Goal: Information Seeking & Learning: Learn about a topic

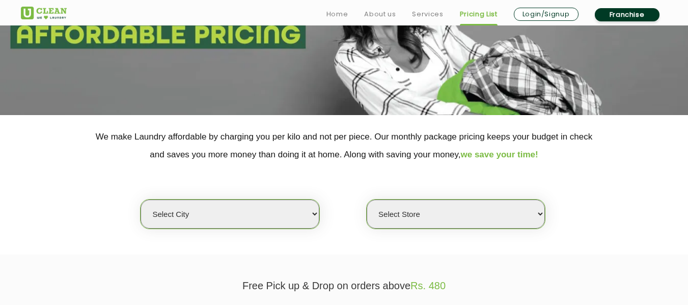
scroll to position [215, 0]
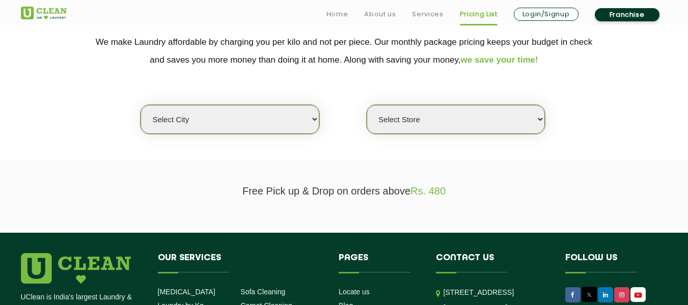
click at [274, 118] on select "Select city Aalo Agartala Agra Ahmedabad Akola Aligarh Alwar - UClean Select Am…" at bounding box center [229, 119] width 178 height 29
select select "68"
click at [140, 105] on select "Select city Aalo Agartala Agra Ahmedabad Akola Aligarh Alwar - UClean Select Am…" at bounding box center [229, 119] width 178 height 29
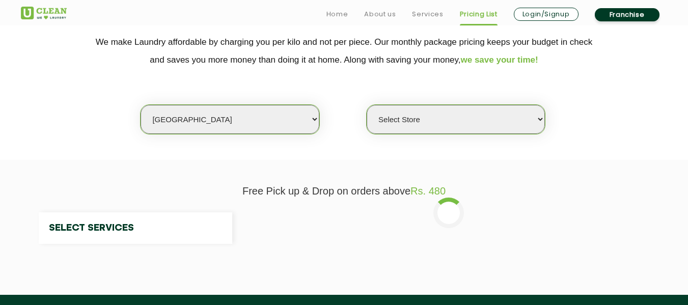
click at [436, 123] on select "Select Store" at bounding box center [455, 119] width 178 height 29
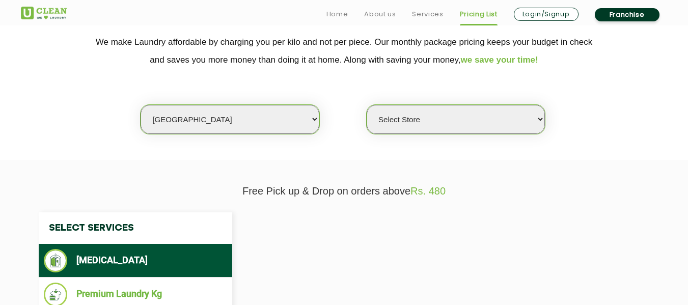
click at [436, 123] on select "Select Store" at bounding box center [455, 119] width 178 height 29
click at [436, 123] on select "Select Store UClean Gandhi Nagar UClean Talab Tillo UClean Janipur UClean Chann…" at bounding box center [455, 119] width 178 height 29
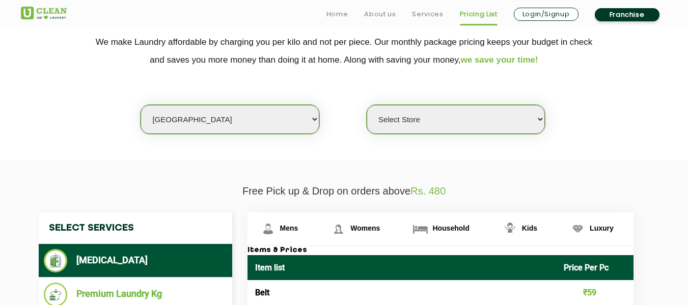
select select "432"
click at [366, 105] on select "Select Store UClean Gandhi Nagar UClean Talab Tillo UClean Janipur UClean Chann…" at bounding box center [455, 119] width 178 height 29
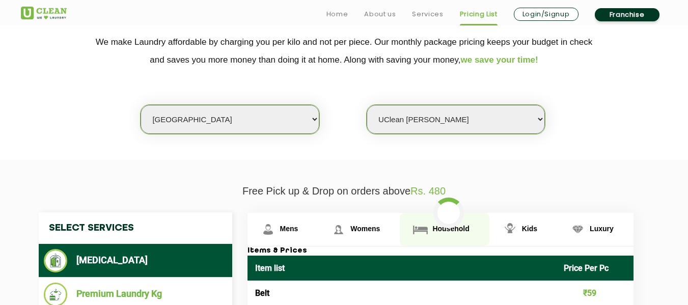
click at [298, 228] on span "Household" at bounding box center [289, 228] width 18 height 8
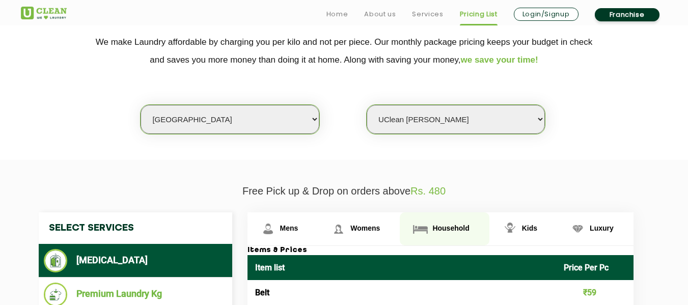
click at [298, 229] on span "Household" at bounding box center [289, 228] width 18 height 8
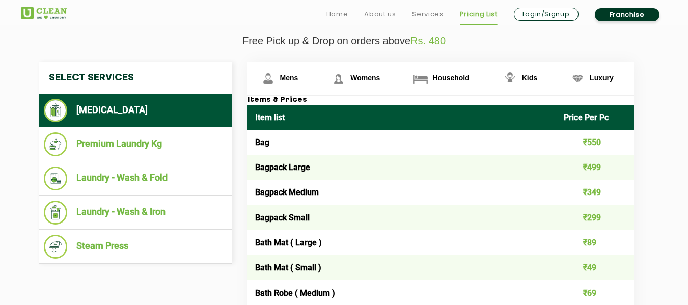
scroll to position [370, 0]
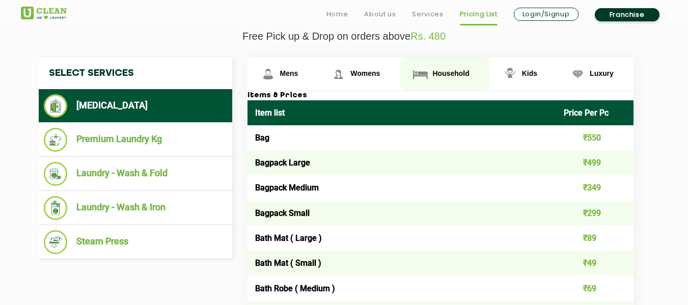
click at [472, 74] on link "Household" at bounding box center [444, 74] width 89 height 33
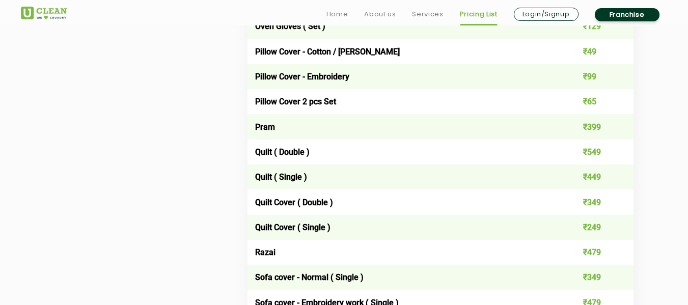
scroll to position [1417, 0]
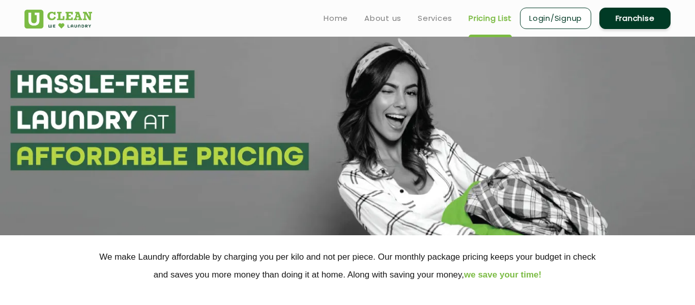
select select "68"
select select
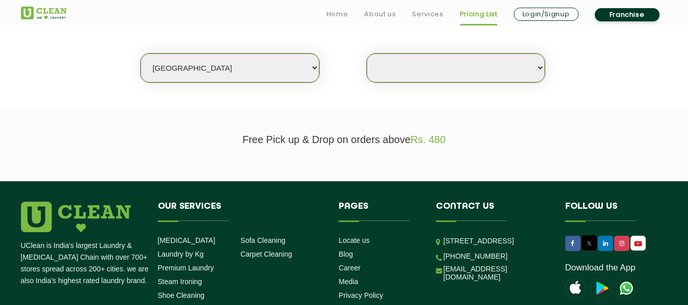
scroll to position [267, 0]
